Goal: Check status: Check status

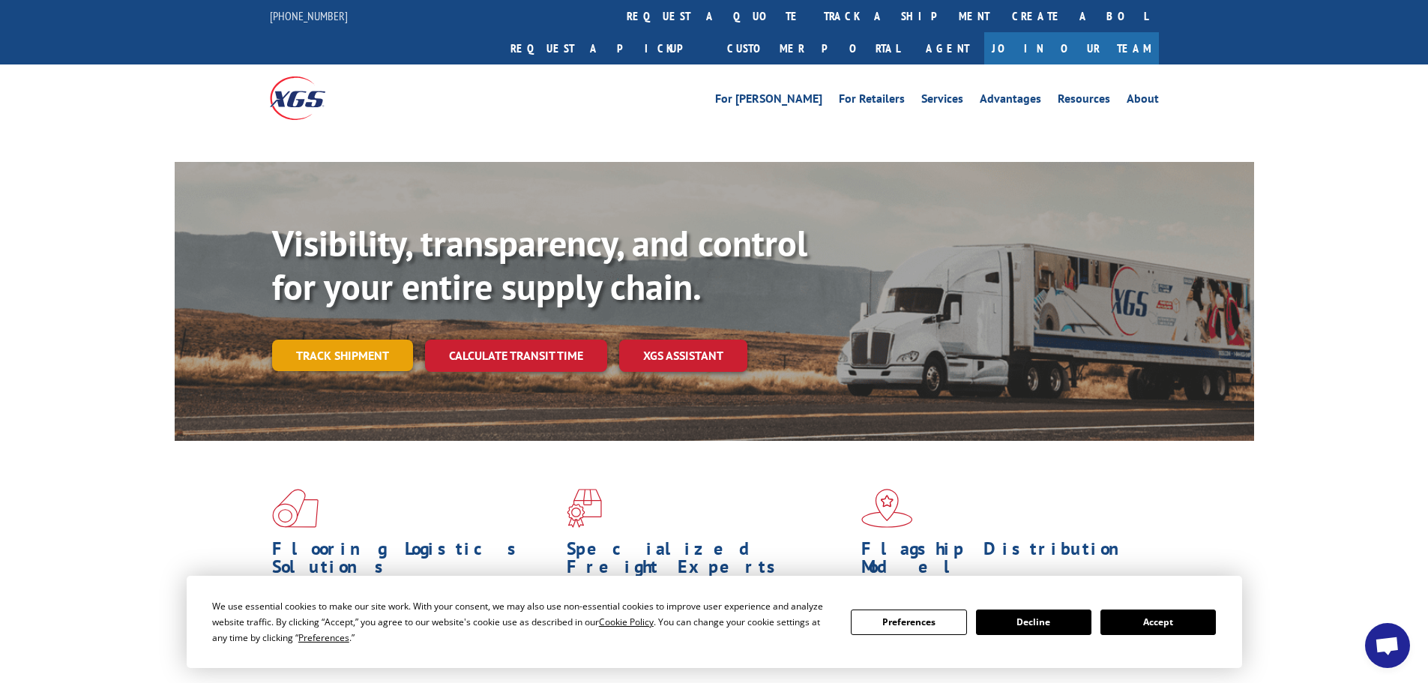
click at [331, 340] on link "Track shipment" at bounding box center [342, 355] width 141 height 31
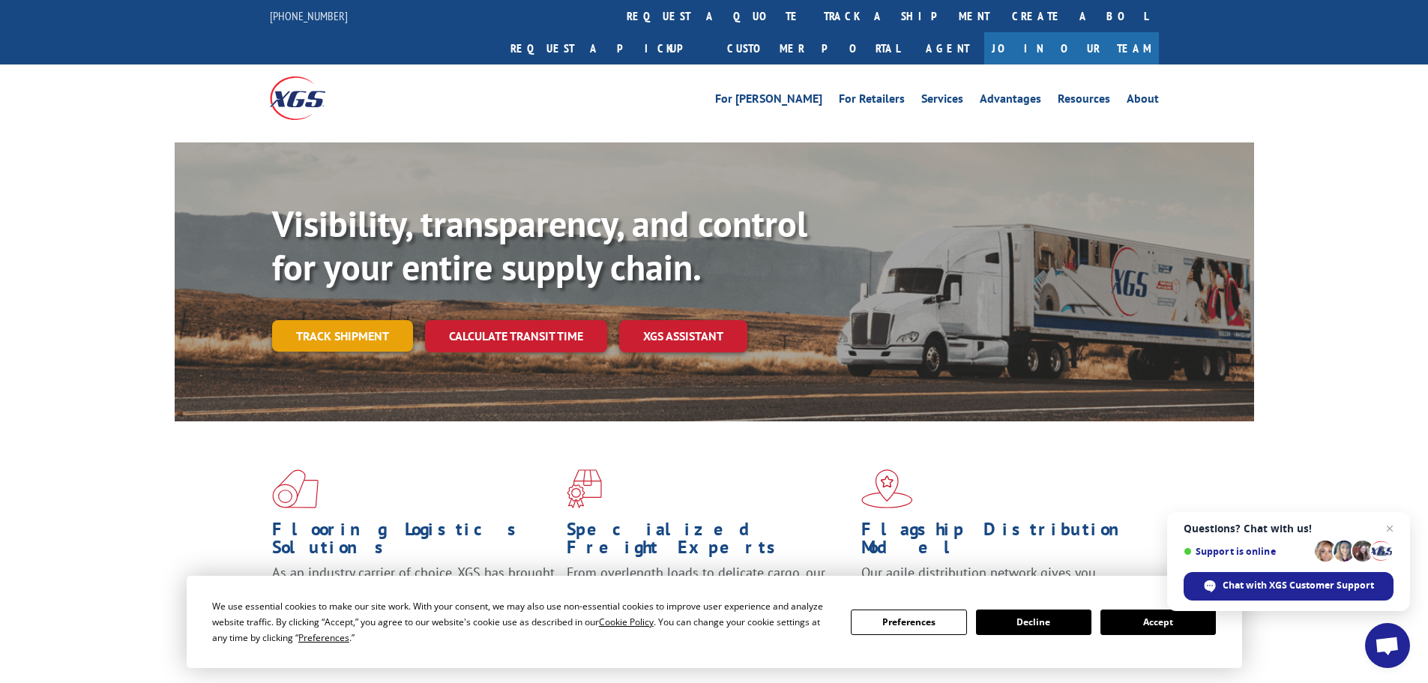
click at [327, 320] on link "Track shipment" at bounding box center [342, 335] width 141 height 31
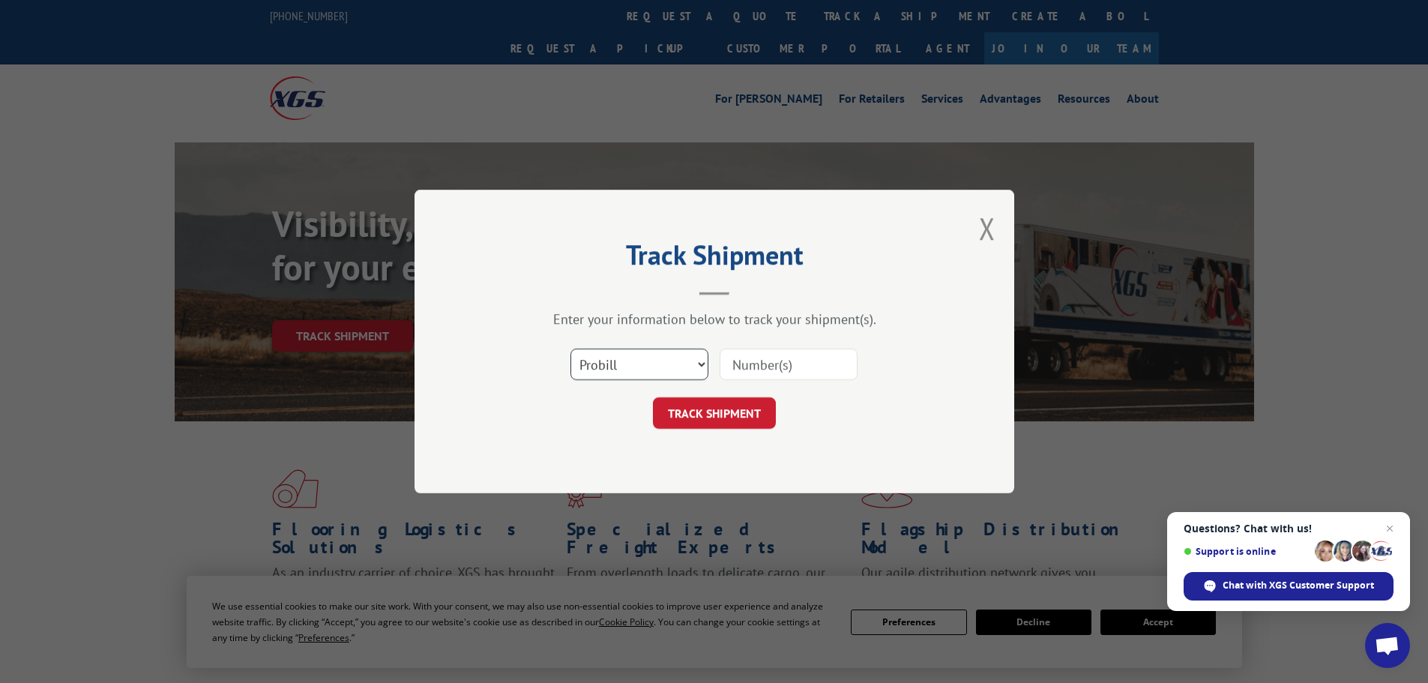
click at [699, 373] on select "Select category... Probill BOL PO" at bounding box center [639, 364] width 138 height 31
select select "bol"
click at [570, 349] on select "Select category... Probill BOL PO" at bounding box center [639, 364] width 138 height 31
click at [809, 360] on input at bounding box center [789, 364] width 138 height 31
paste input "5522249"
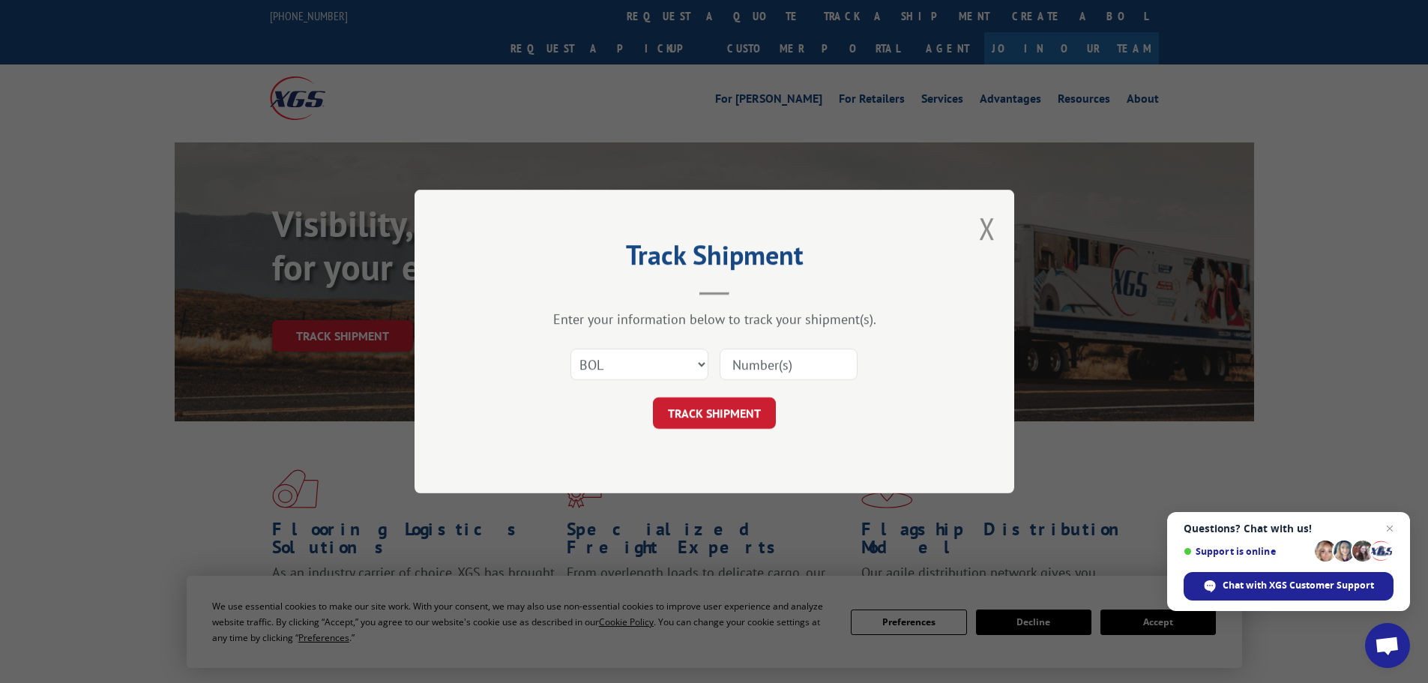
type input "5522249"
click button "TRACK SHIPMENT" at bounding box center [714, 412] width 123 height 31
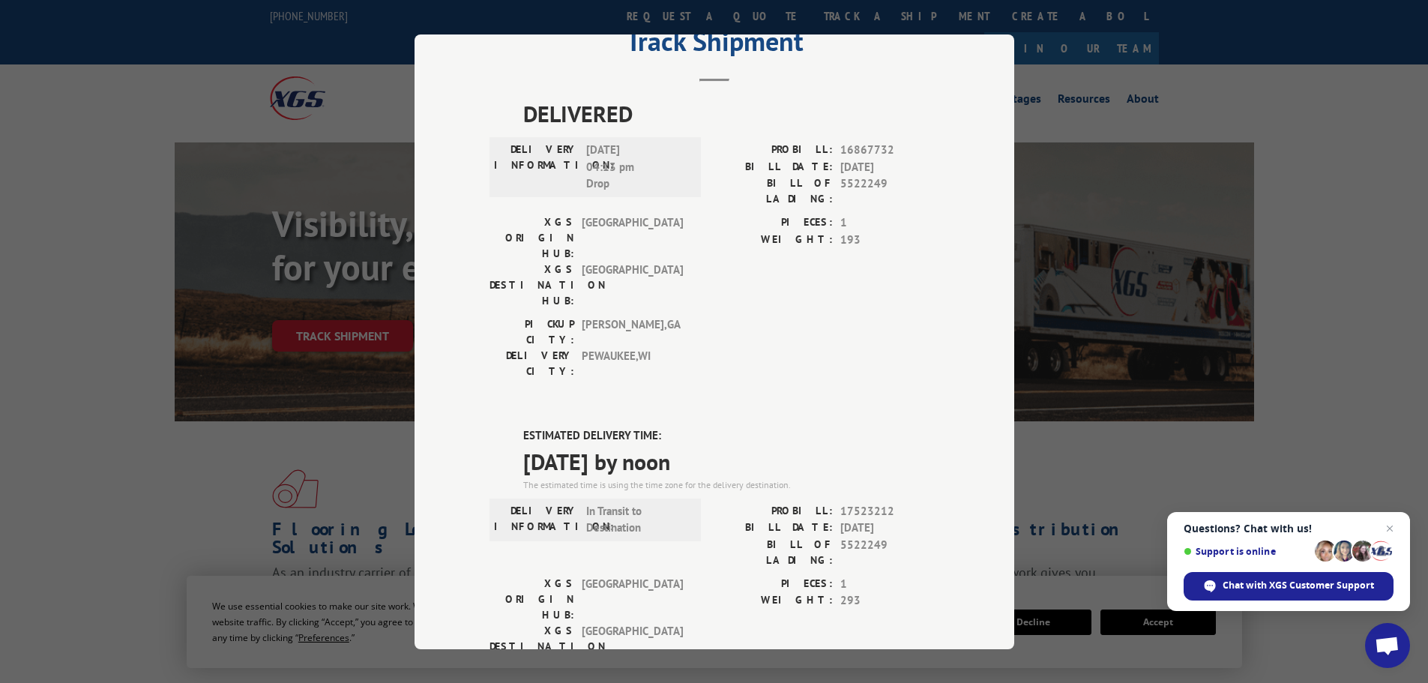
scroll to position [150, 0]
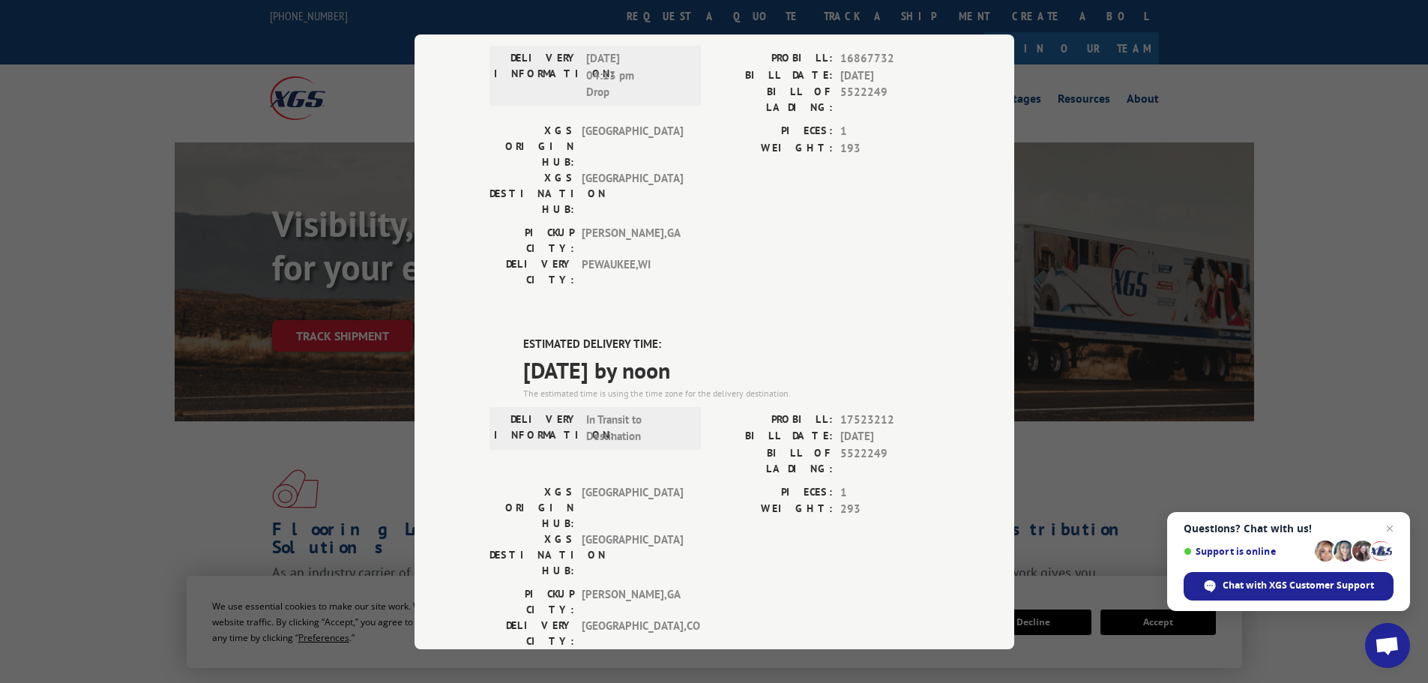
click at [1257, 412] on div "Track Shipment DELIVERED DELIVERY INFORMATION: [DATE] 04:13 pm Drop PROBILL: 16…" at bounding box center [714, 341] width 1428 height 683
